Goal: Task Accomplishment & Management: Use online tool/utility

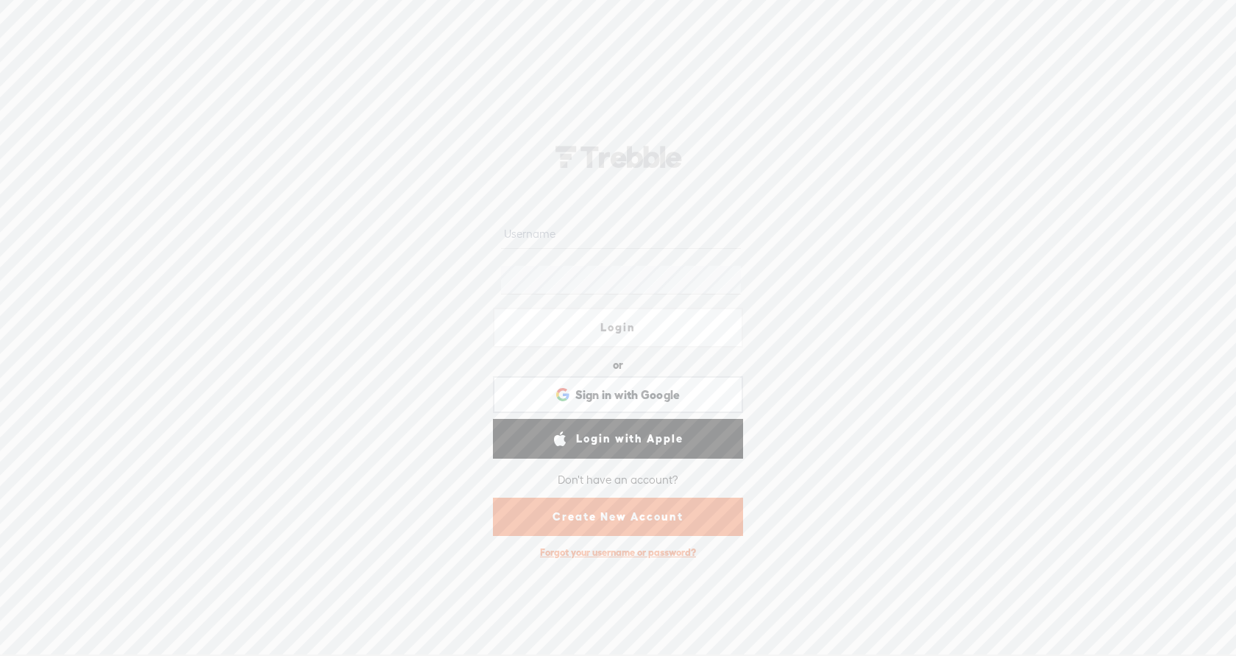
type input "punjabireans"
click at [628, 349] on form "punjabireans Login or Login with Facebook Sign in with Google Sign in with Goog…" at bounding box center [618, 374] width 294 height 383
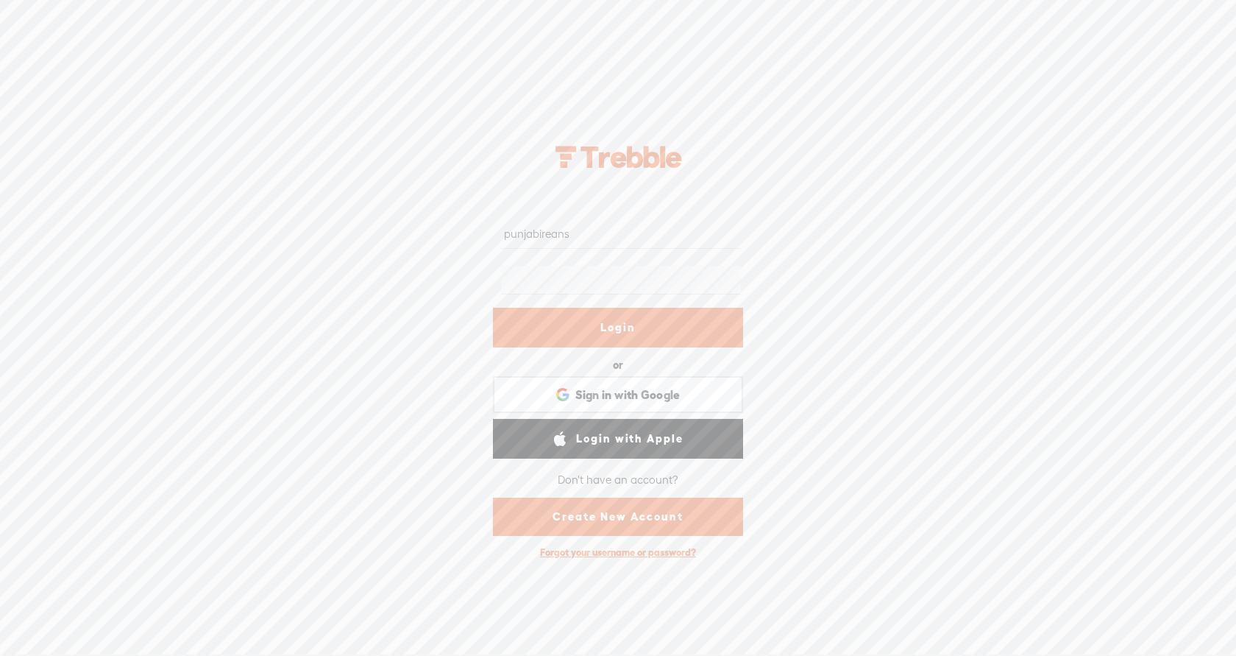
click at [626, 332] on link "Login" at bounding box center [618, 328] width 250 height 40
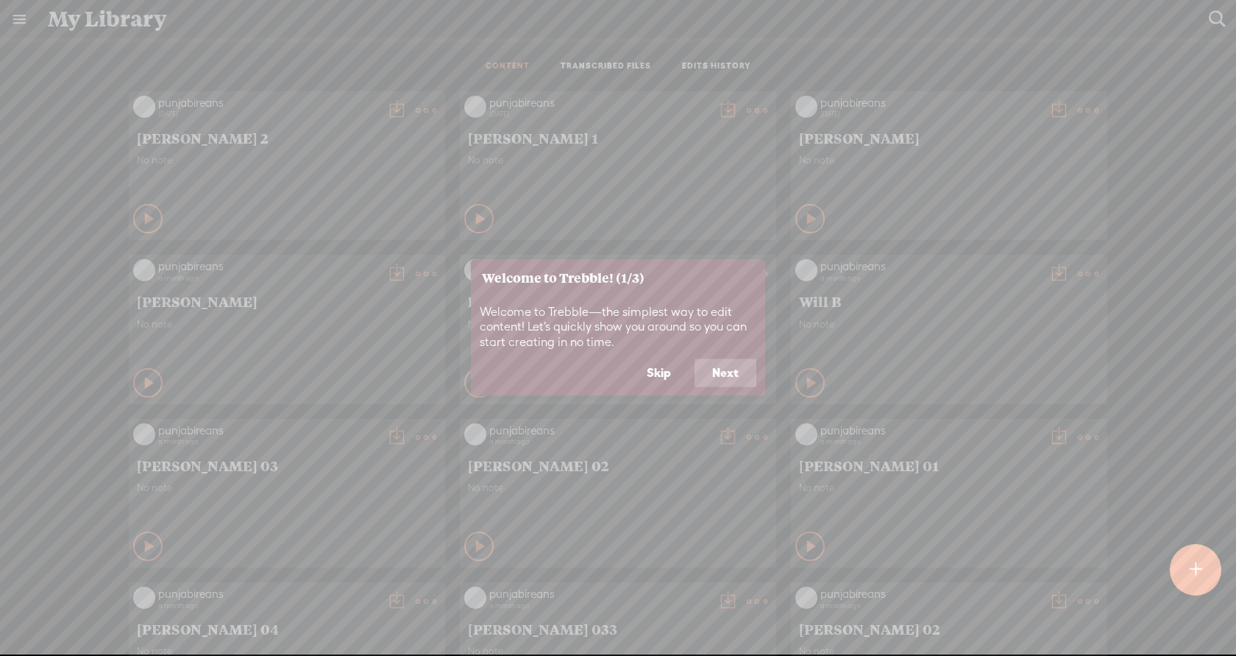
click at [725, 387] on footer "Skip Next" at bounding box center [618, 377] width 294 height 37
click at [668, 378] on button "Skip" at bounding box center [659, 373] width 60 height 28
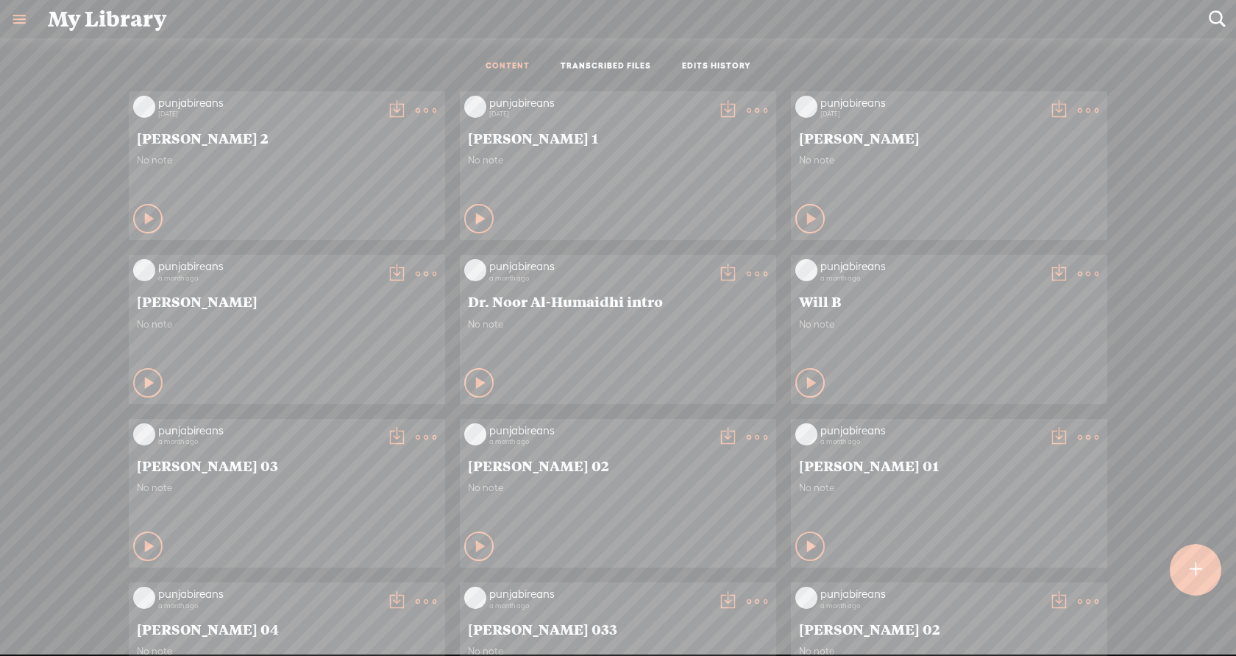
click at [1187, 571] on div at bounding box center [1196, 570] width 52 height 52
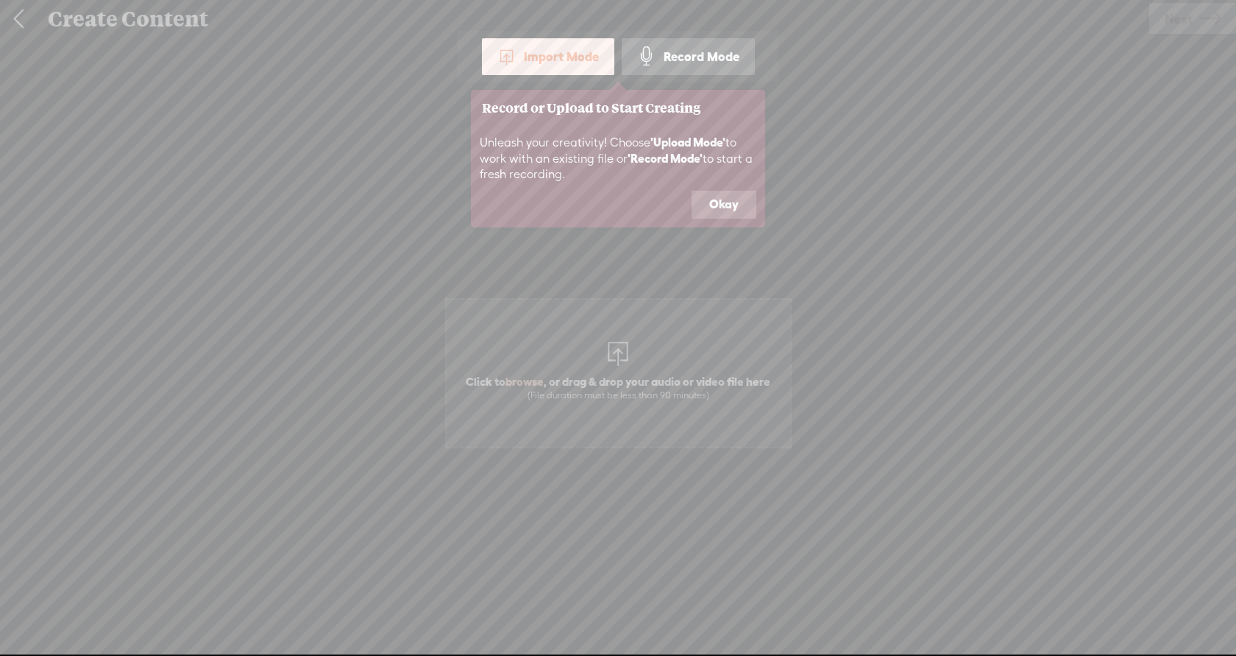
click at [722, 202] on button "Okay" at bounding box center [724, 205] width 65 height 28
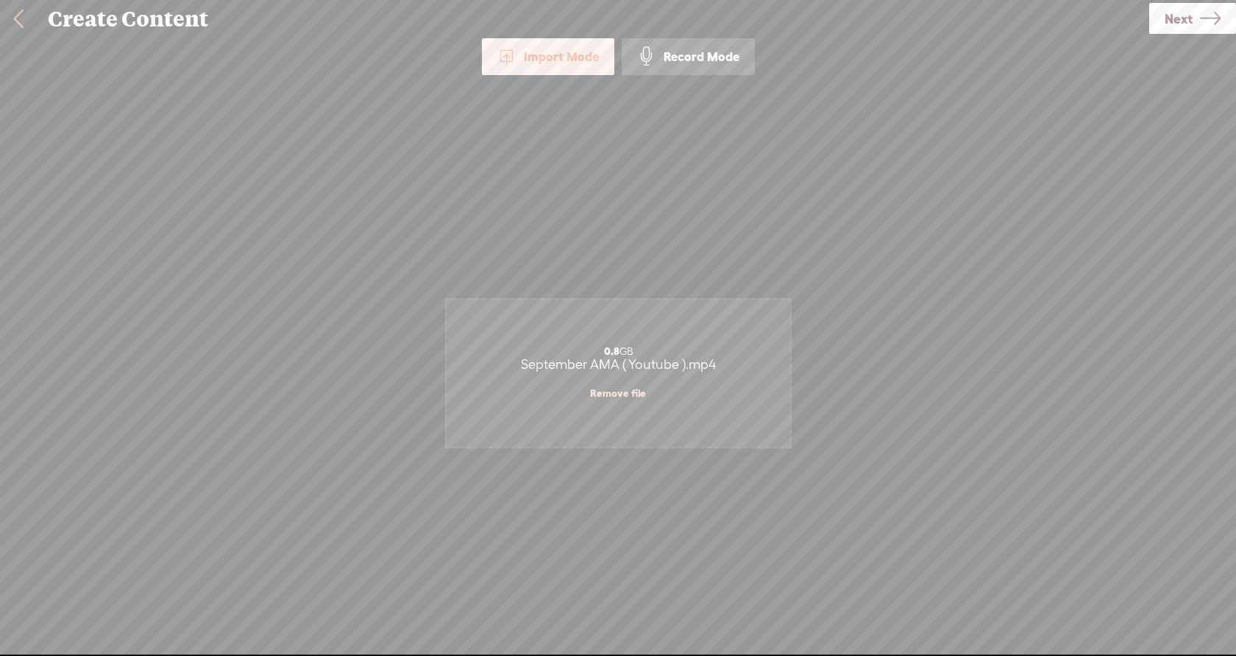
click at [1180, 17] on span "Next" at bounding box center [1179, 19] width 28 height 38
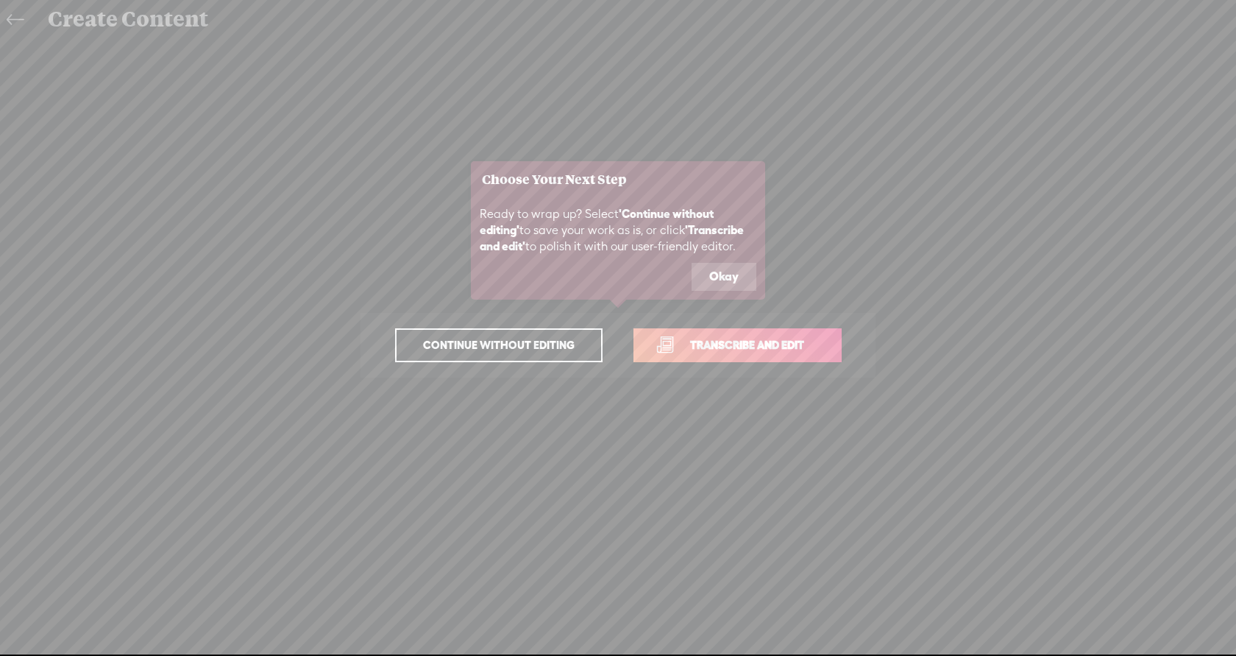
click at [720, 337] on span "Transcribe and edit" at bounding box center [747, 344] width 145 height 17
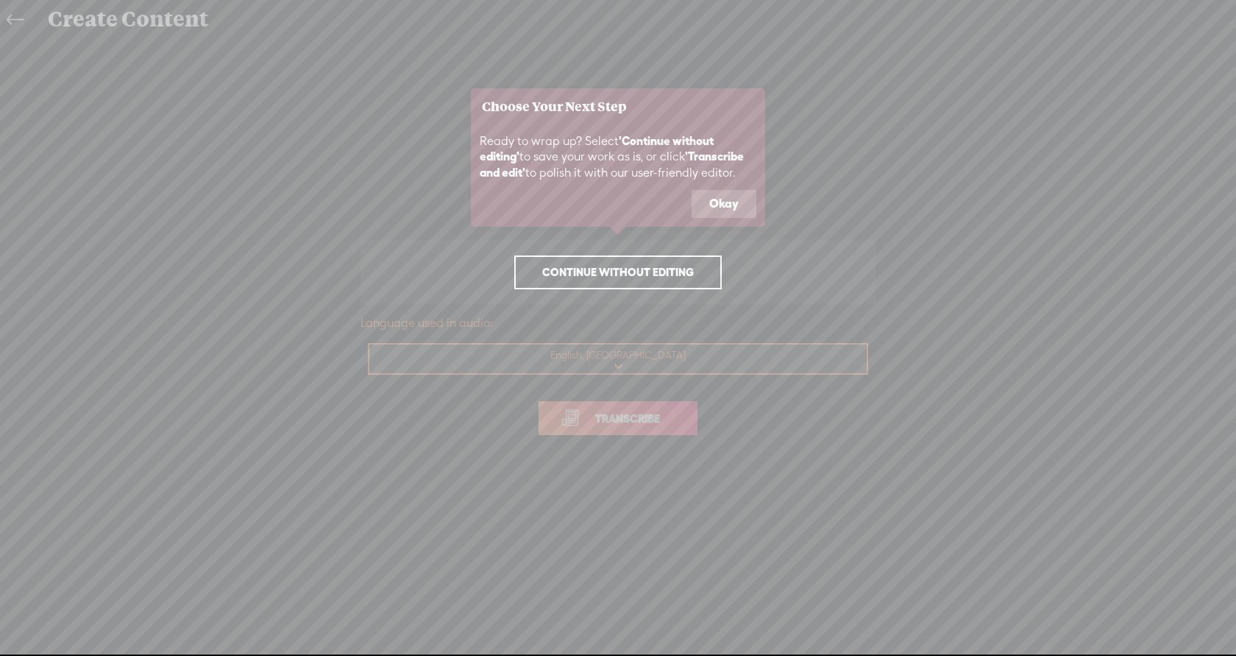
click at [623, 350] on icon at bounding box center [618, 328] width 1236 height 656
click at [636, 310] on icon at bounding box center [618, 328] width 1236 height 656
click at [619, 402] on icon at bounding box center [618, 328] width 1236 height 656
click at [605, 424] on icon at bounding box center [618, 328] width 1236 height 656
click at [714, 183] on div "Ready to wrap up? Select 'Continue without editing' to save your work as is, or…" at bounding box center [618, 156] width 294 height 65
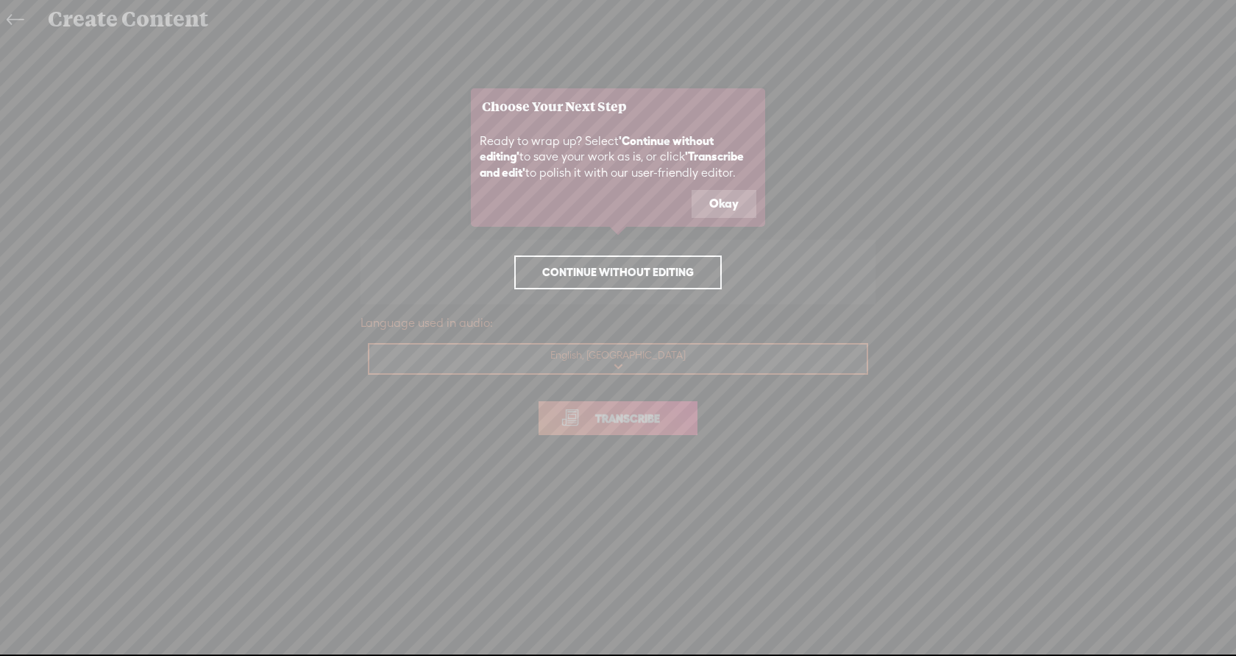
click at [714, 203] on button "Okay" at bounding box center [724, 204] width 65 height 28
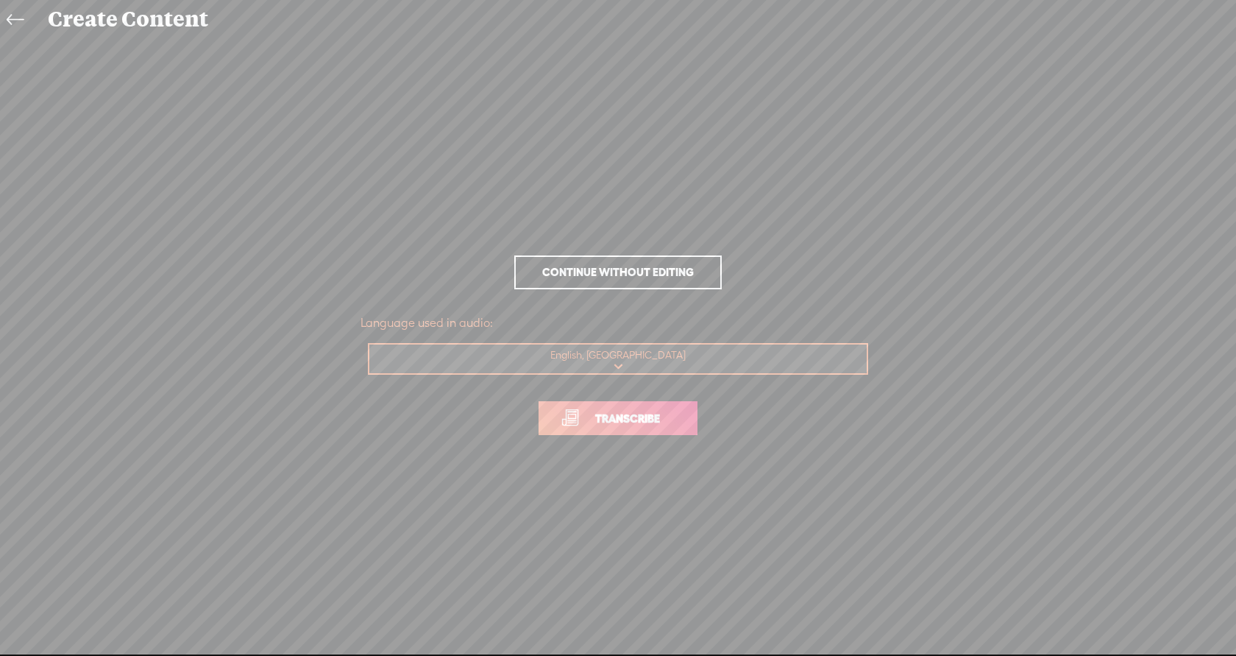
click at [595, 418] on span "Transcribe" at bounding box center [628, 418] width 96 height 17
